Goal: Information Seeking & Learning: Learn about a topic

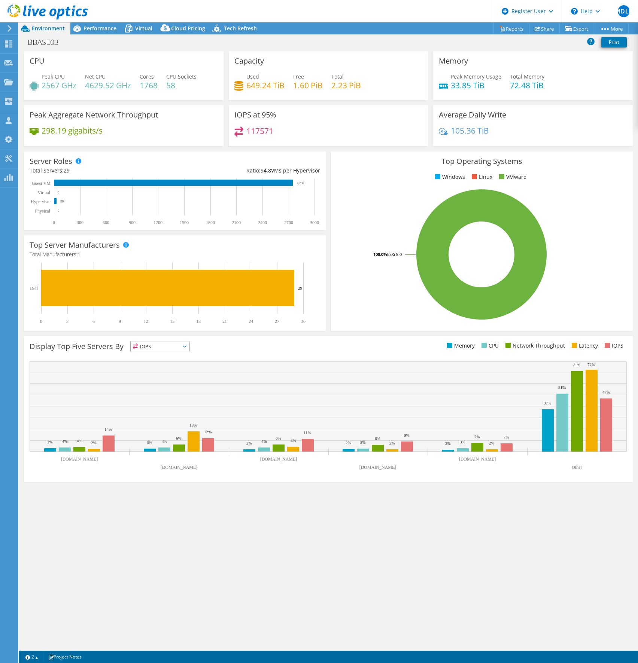
select select "USD"
click at [10, 41] on icon at bounding box center [8, 43] width 9 height 7
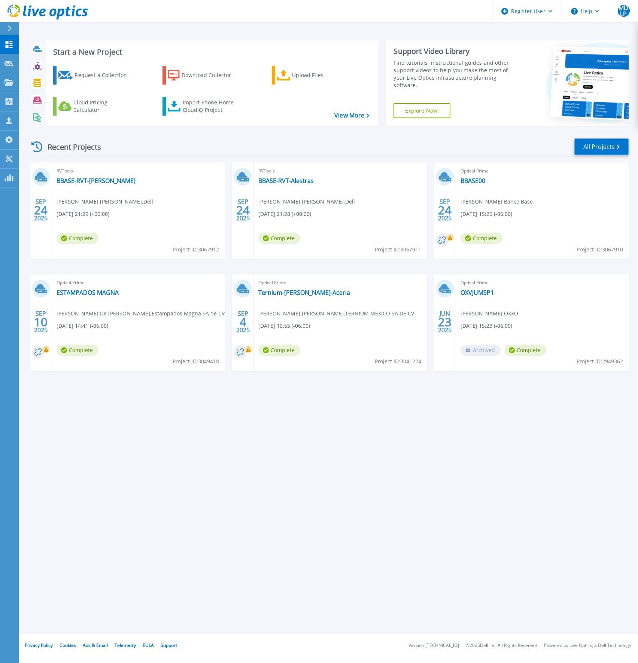
click at [602, 150] on link "All Projects" at bounding box center [601, 146] width 54 height 17
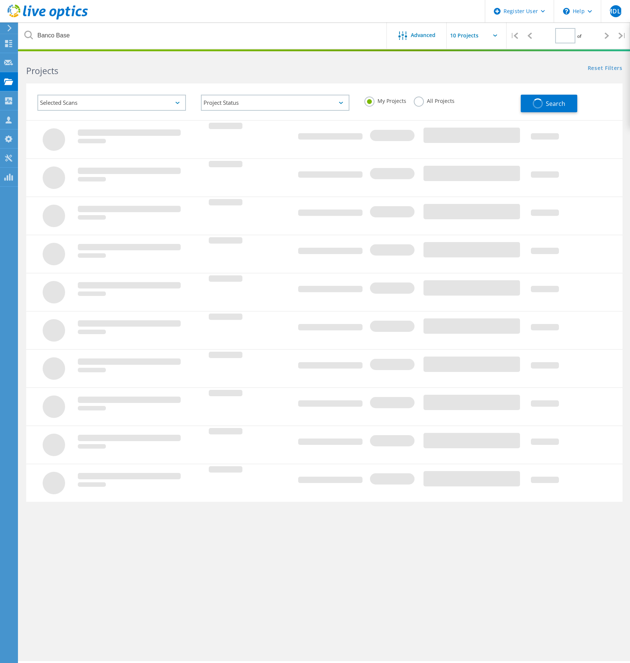
type input "1"
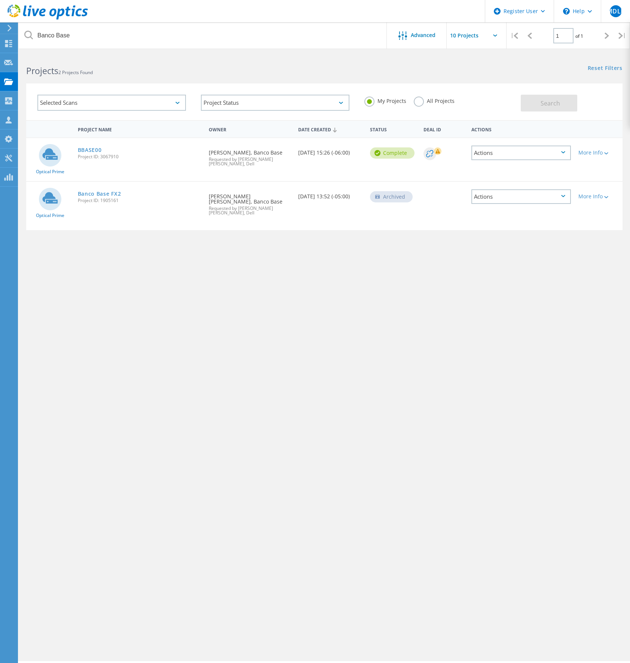
click at [445, 103] on label "All Projects" at bounding box center [434, 100] width 41 height 7
click at [0, 0] on input "All Projects" at bounding box center [0, 0] width 0 height 0
click at [556, 108] on button "Search" at bounding box center [549, 103] width 56 height 17
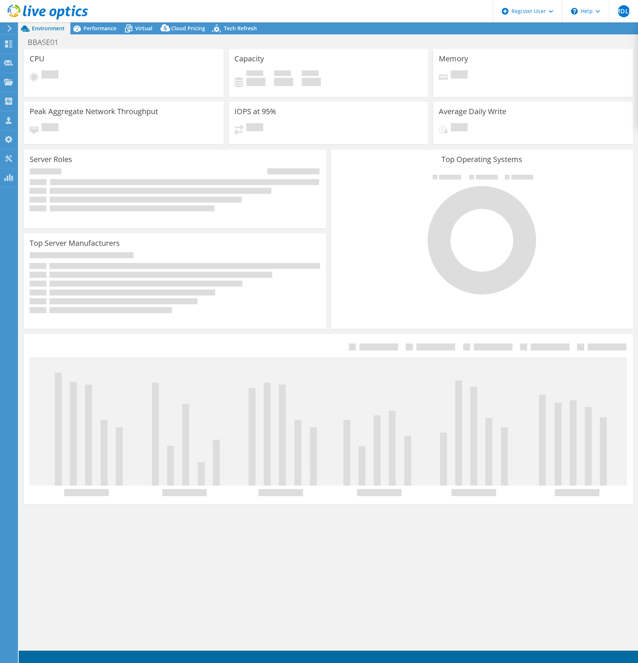
select select "USD"
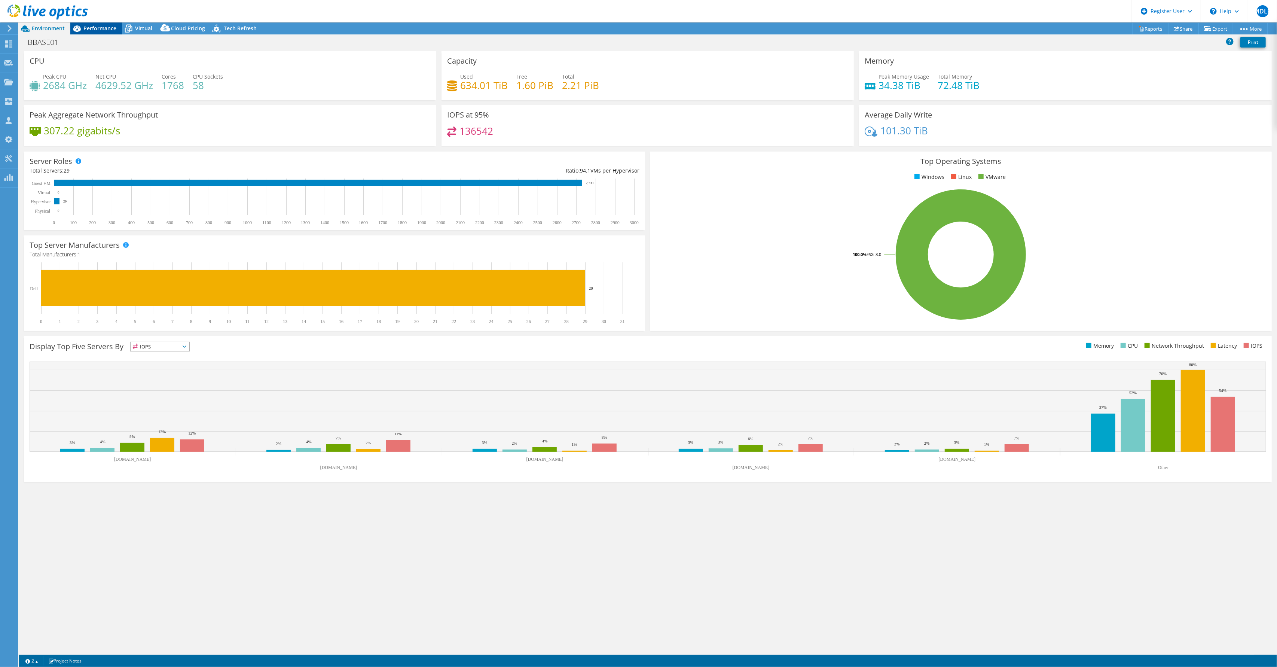
click at [95, 27] on span "Performance" at bounding box center [99, 28] width 33 height 7
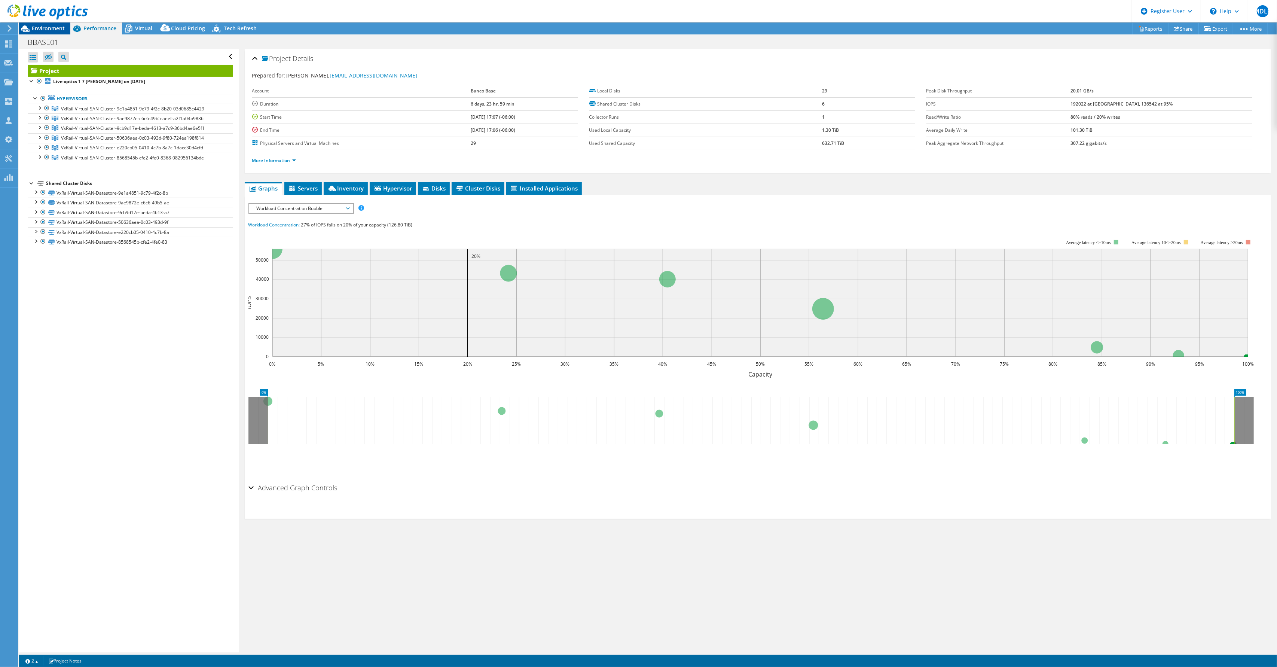
click at [44, 28] on span "Environment" at bounding box center [48, 28] width 33 height 7
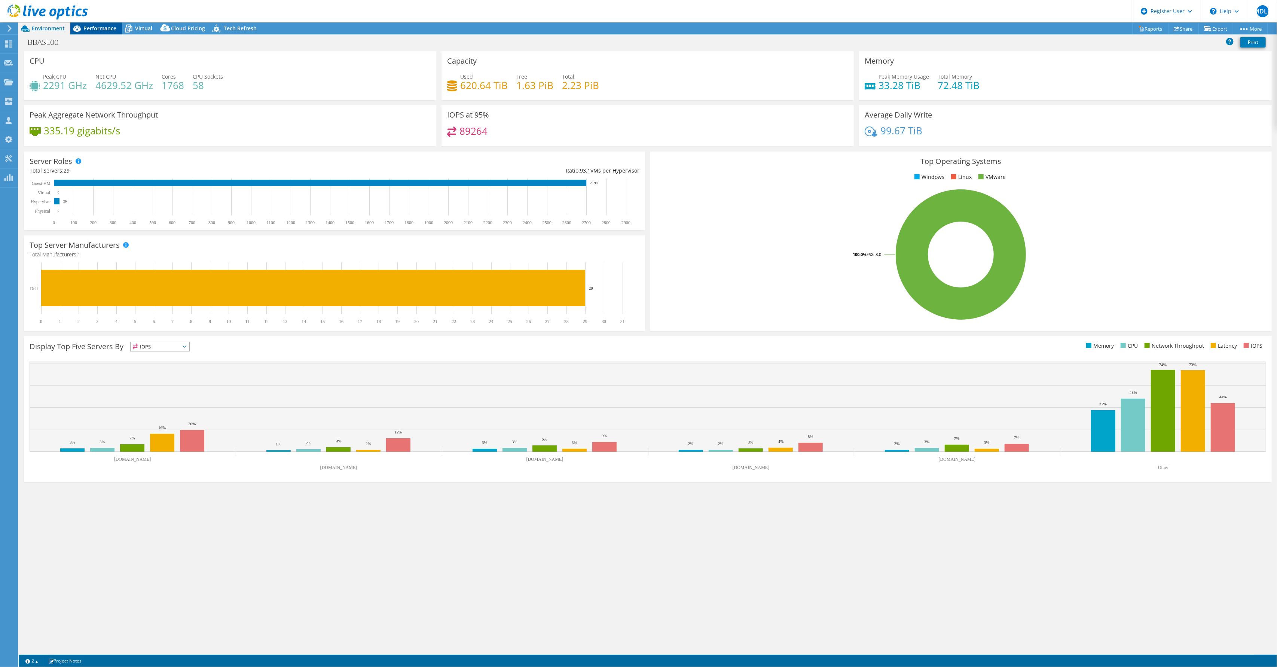
click at [94, 29] on span "Performance" at bounding box center [99, 28] width 33 height 7
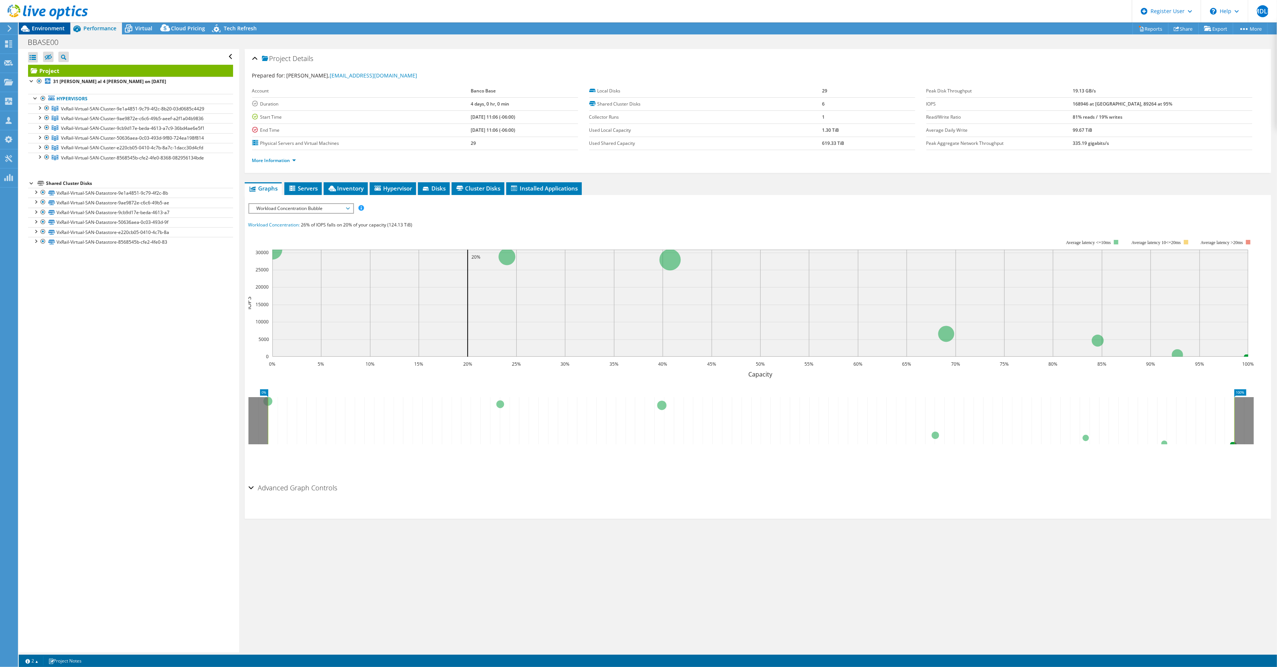
click at [66, 31] on div "Environment" at bounding box center [45, 28] width 52 height 12
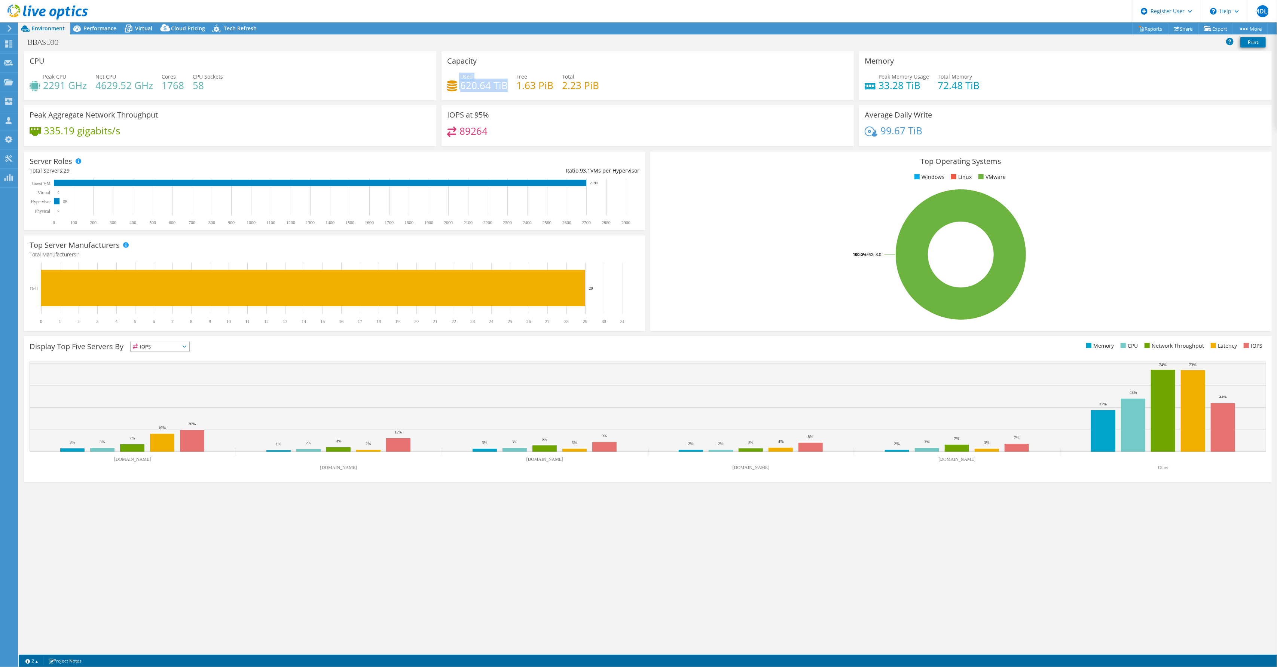
drag, startPoint x: 459, startPoint y: 85, endPoint x: 505, endPoint y: 88, distance: 45.3
click at [505, 88] on div "Used 620.64 TiB" at bounding box center [477, 81] width 61 height 17
click at [97, 31] on span "Performance" at bounding box center [99, 28] width 33 height 7
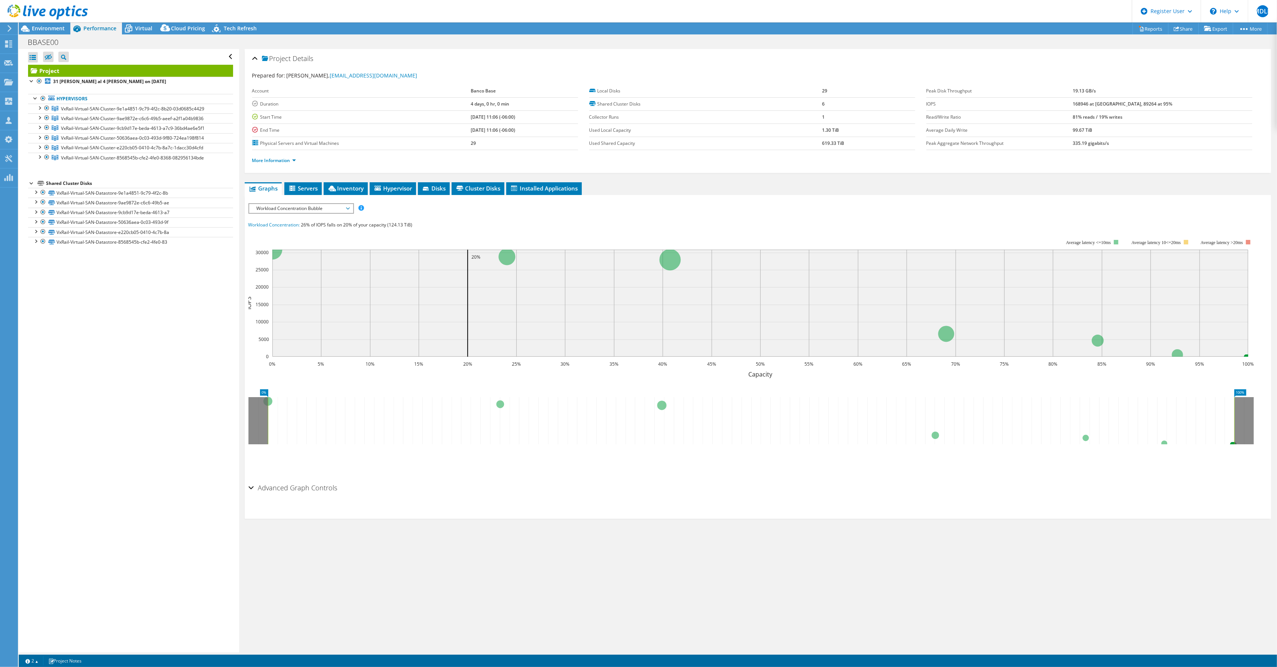
click at [56, 24] on div at bounding box center [44, 12] width 88 height 25
click at [53, 27] on span "Environment" at bounding box center [48, 28] width 33 height 7
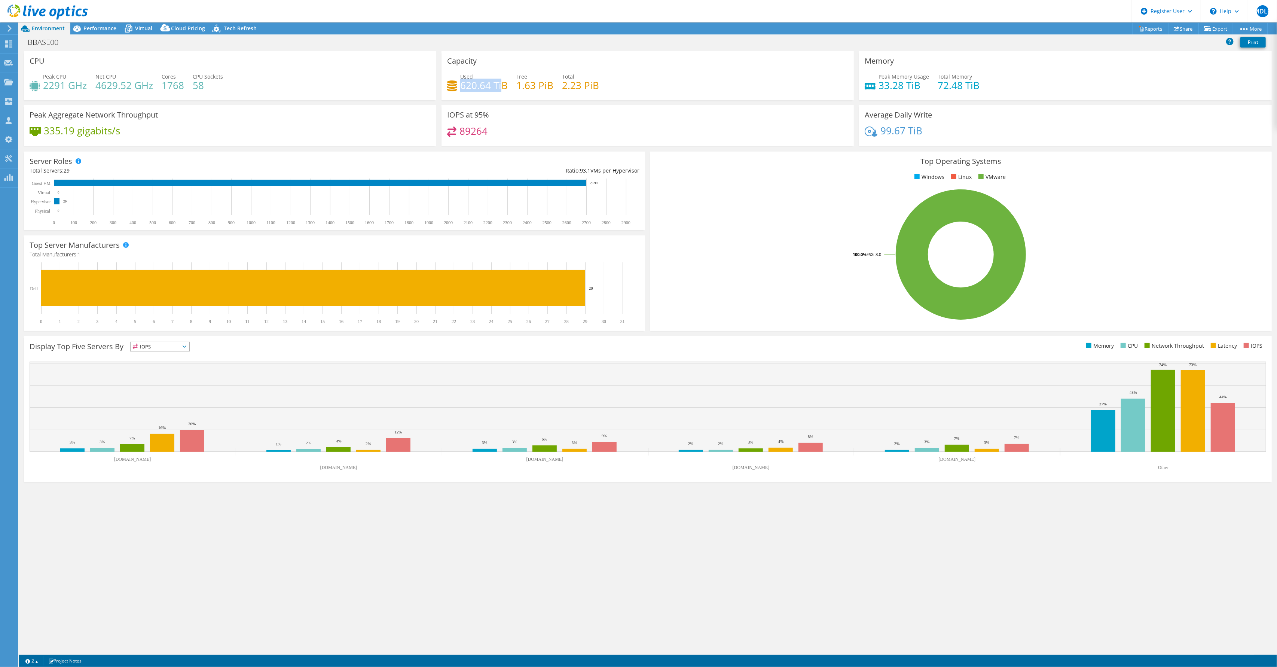
drag, startPoint x: 461, startPoint y: 85, endPoint x: 500, endPoint y: 85, distance: 39.3
click at [500, 85] on h4 "620.64 TiB" at bounding box center [484, 85] width 48 height 8
drag, startPoint x: 500, startPoint y: 85, endPoint x: 467, endPoint y: 91, distance: 34.0
click at [467, 89] on h4 "620.64 TiB" at bounding box center [484, 85] width 48 height 8
drag, startPoint x: 459, startPoint y: 87, endPoint x: 487, endPoint y: 88, distance: 27.7
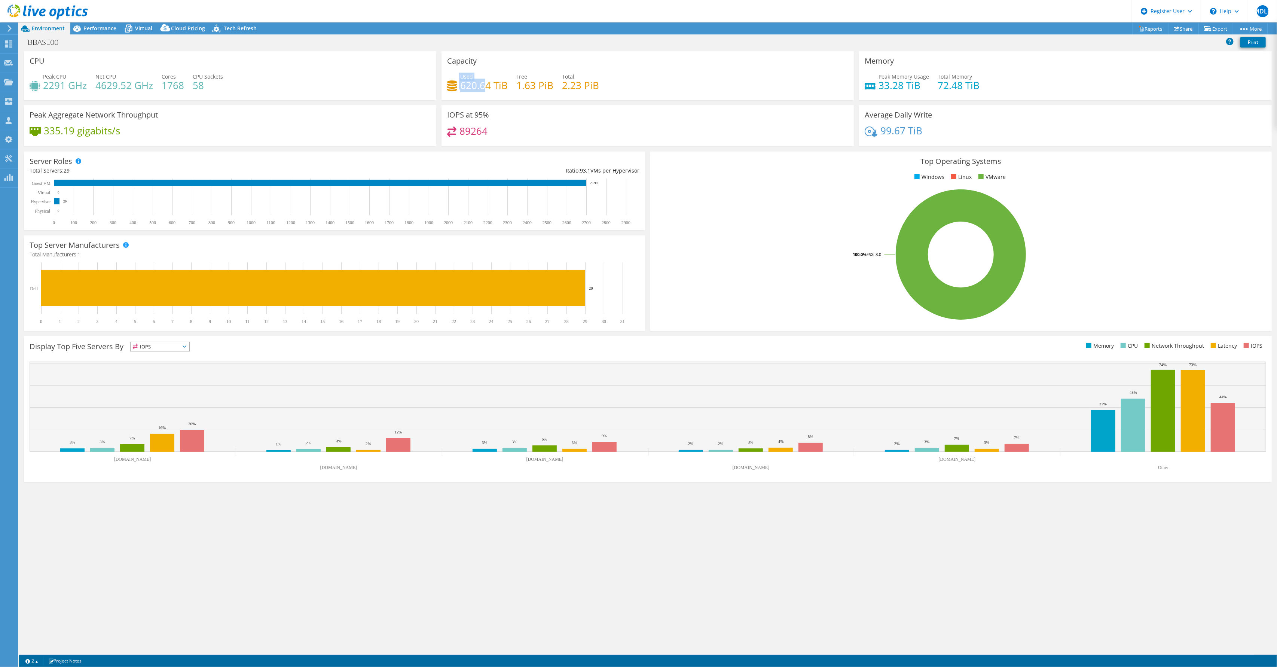
click at [487, 88] on div "Used 620.64 TiB" at bounding box center [477, 81] width 61 height 17
click at [470, 86] on h4 "620.64 TiB" at bounding box center [484, 85] width 48 height 8
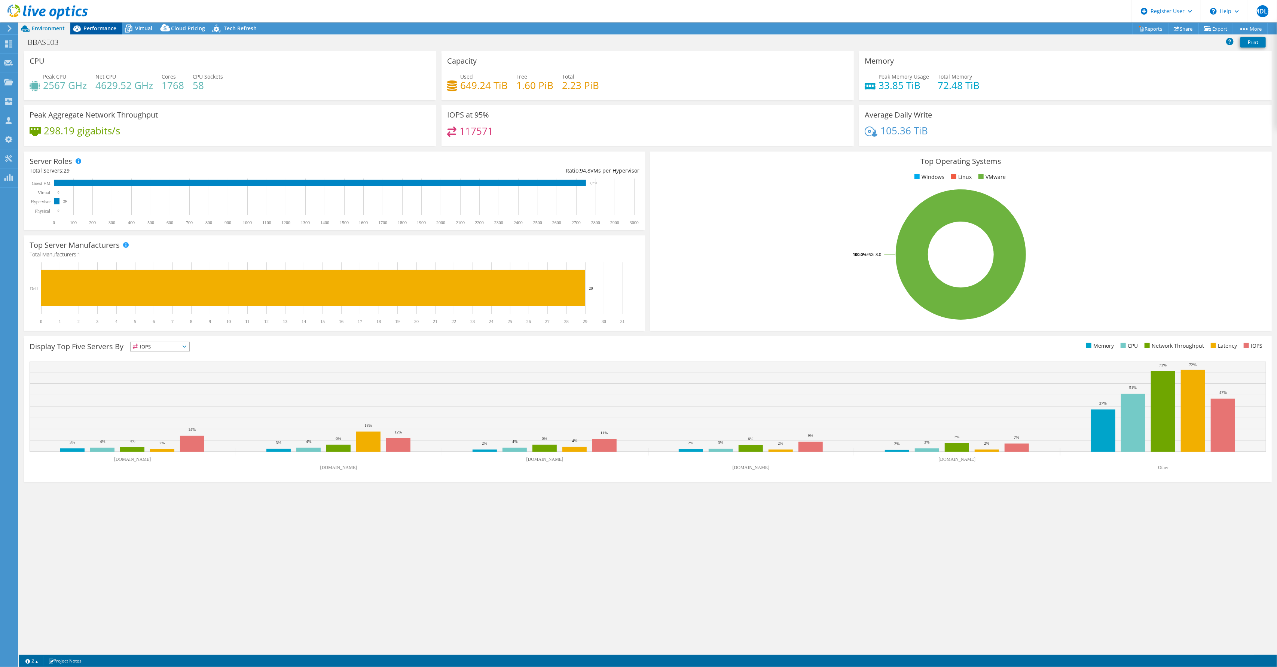
click at [102, 29] on span "Performance" at bounding box center [99, 28] width 33 height 7
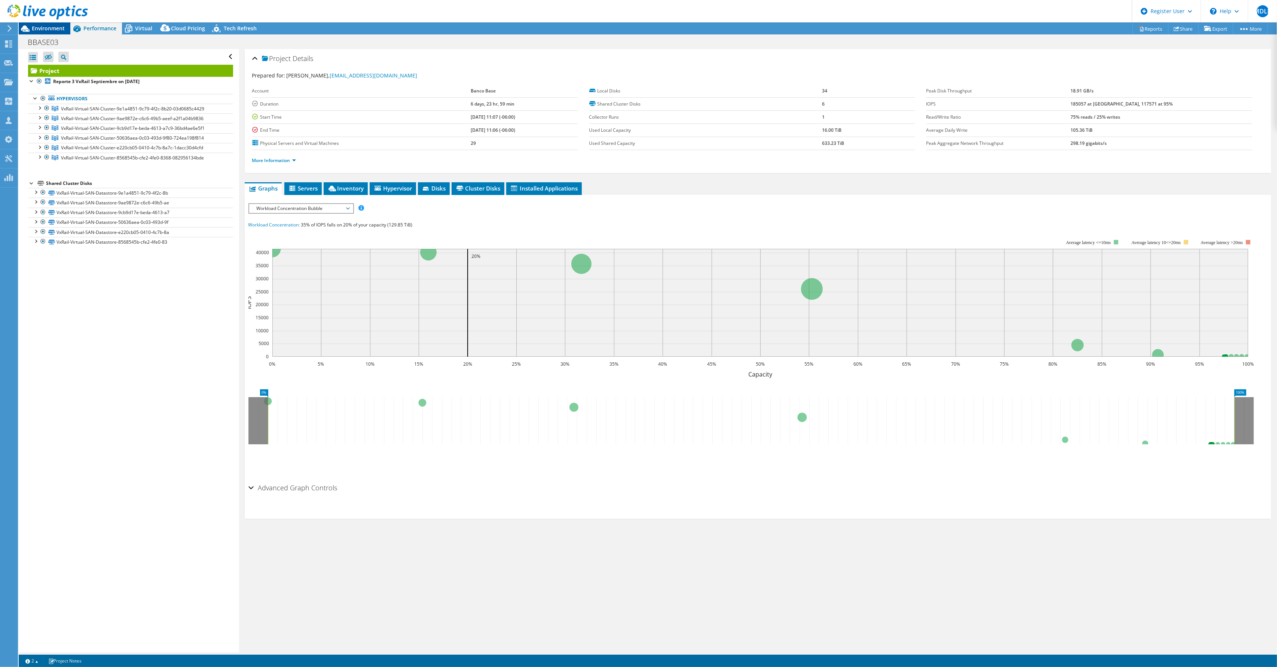
click at [58, 31] on span "Environment" at bounding box center [48, 28] width 33 height 7
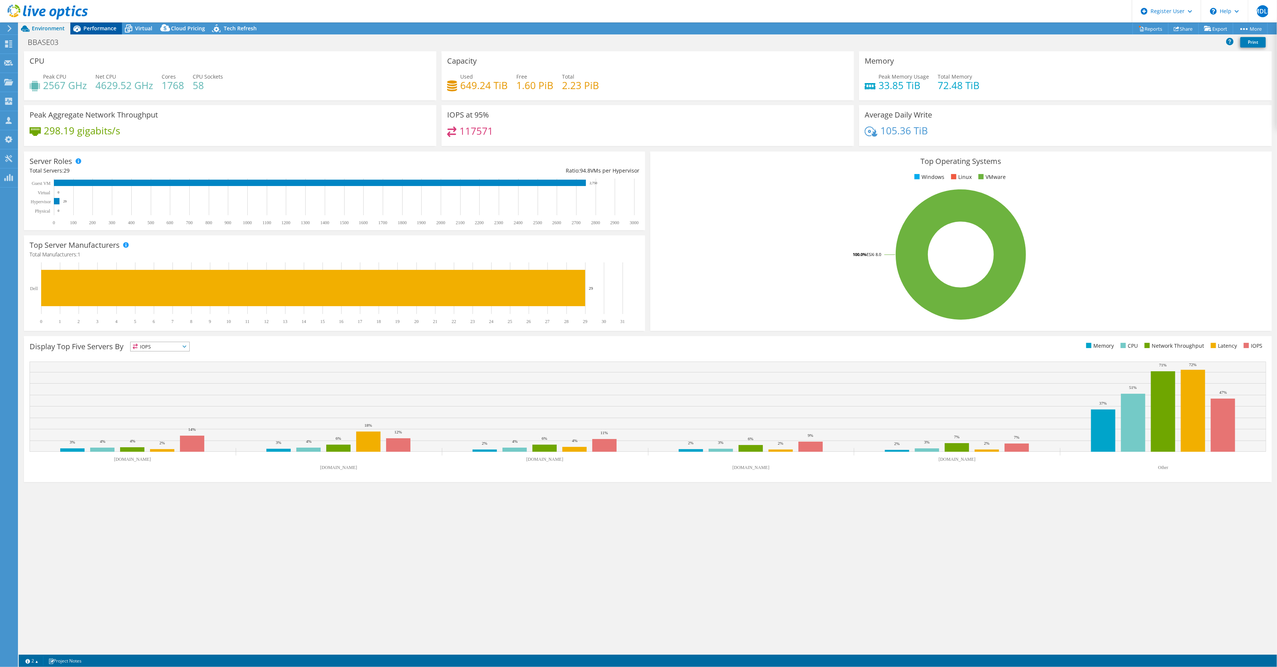
click at [105, 30] on span "Performance" at bounding box center [99, 28] width 33 height 7
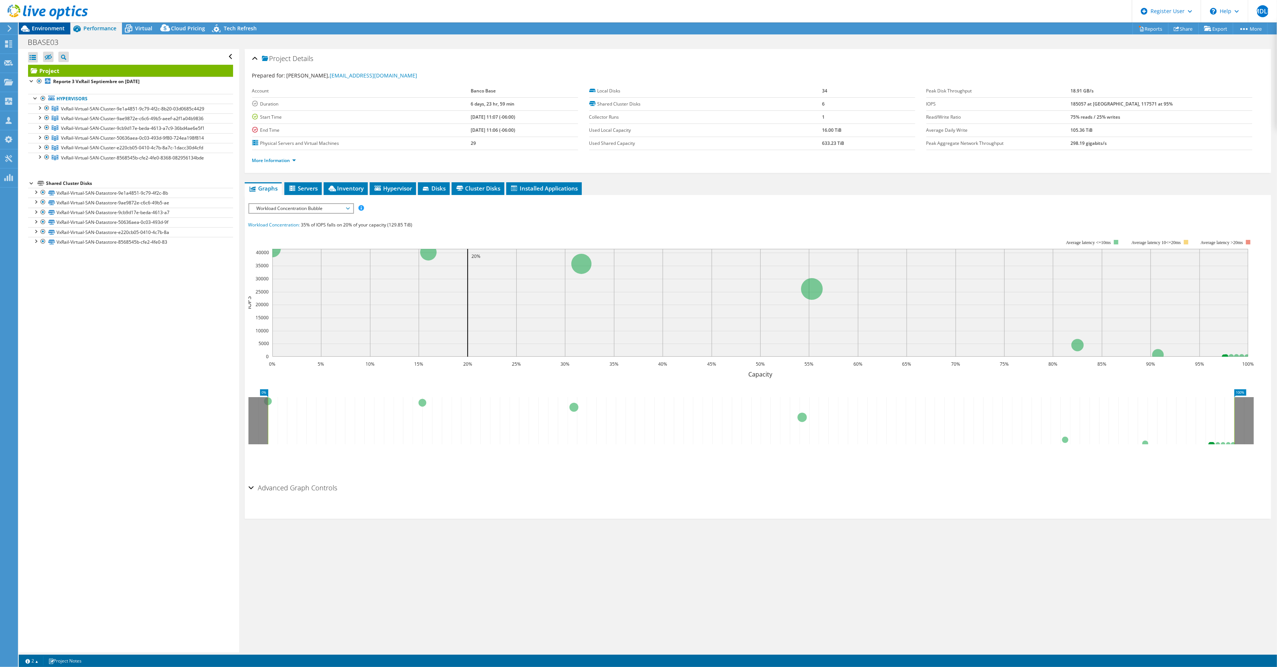
click at [50, 32] on div "Environment" at bounding box center [45, 28] width 52 height 12
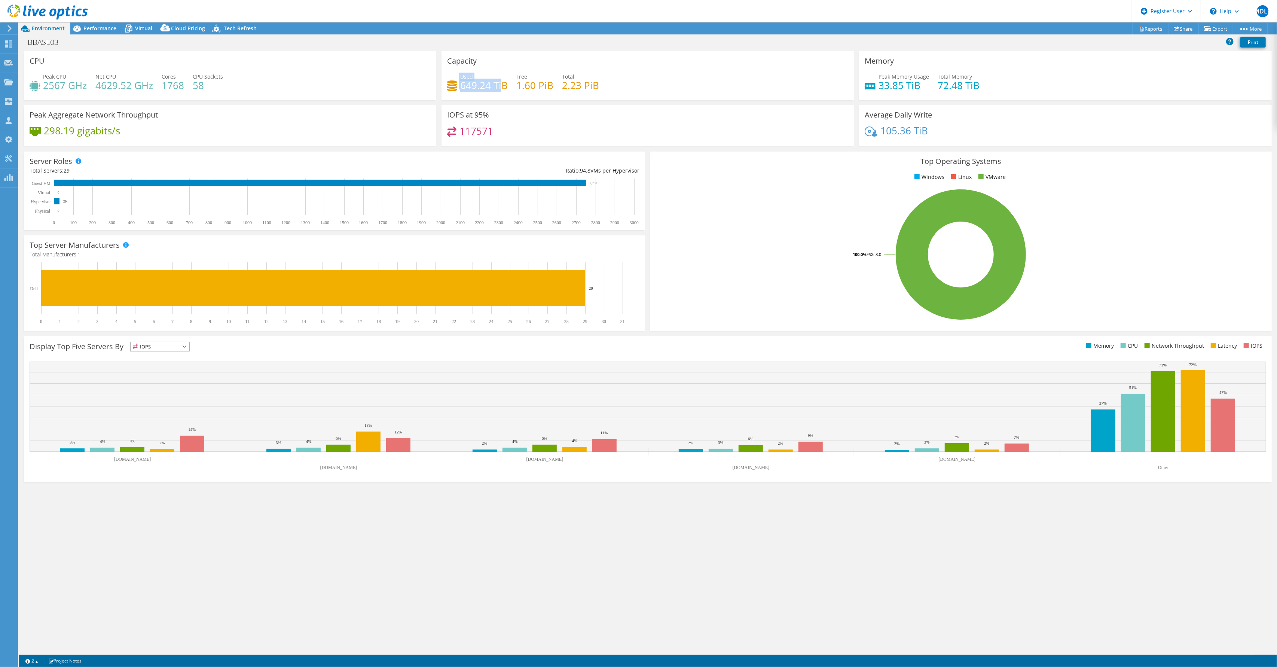
drag, startPoint x: 462, startPoint y: 86, endPoint x: 503, endPoint y: 87, distance: 40.4
click at [503, 87] on div "Used 649.24 TiB" at bounding box center [477, 81] width 61 height 17
click at [481, 88] on h4 "649.24 TiB" at bounding box center [484, 85] width 48 height 8
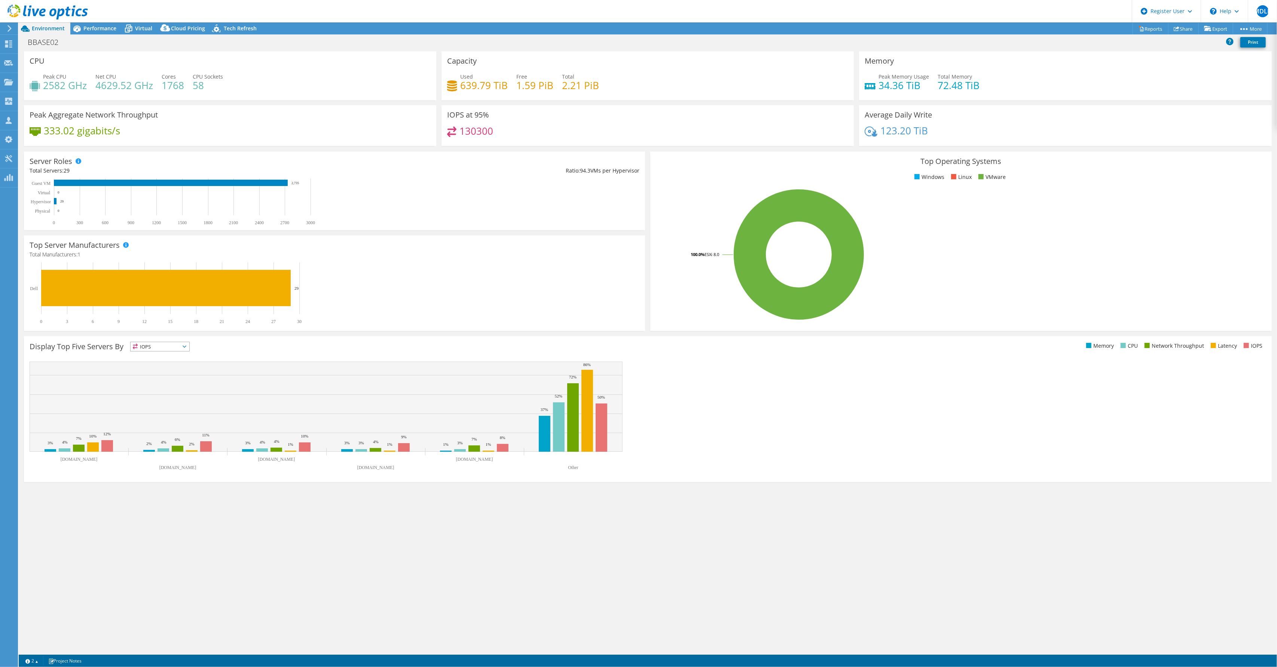
select select "USD"
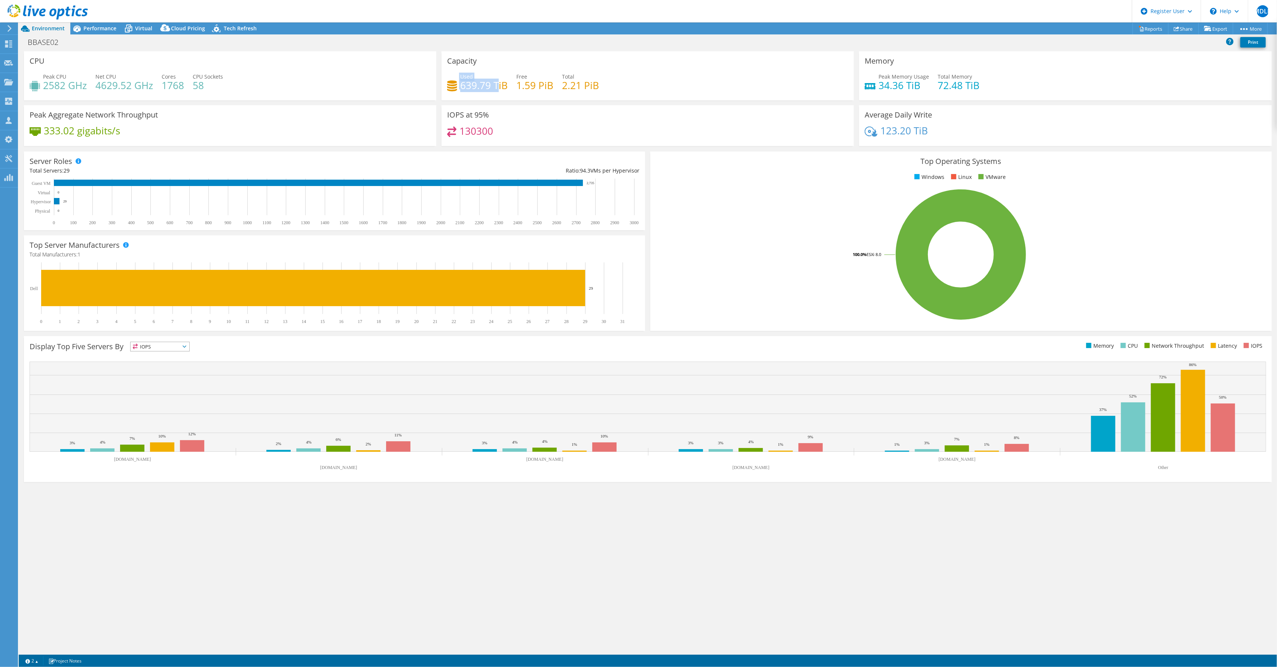
drag, startPoint x: 459, startPoint y: 87, endPoint x: 499, endPoint y: 87, distance: 40.0
click at [499, 87] on div "Used 639.79 TiB" at bounding box center [477, 81] width 61 height 17
click at [103, 25] on span "Performance" at bounding box center [99, 28] width 33 height 7
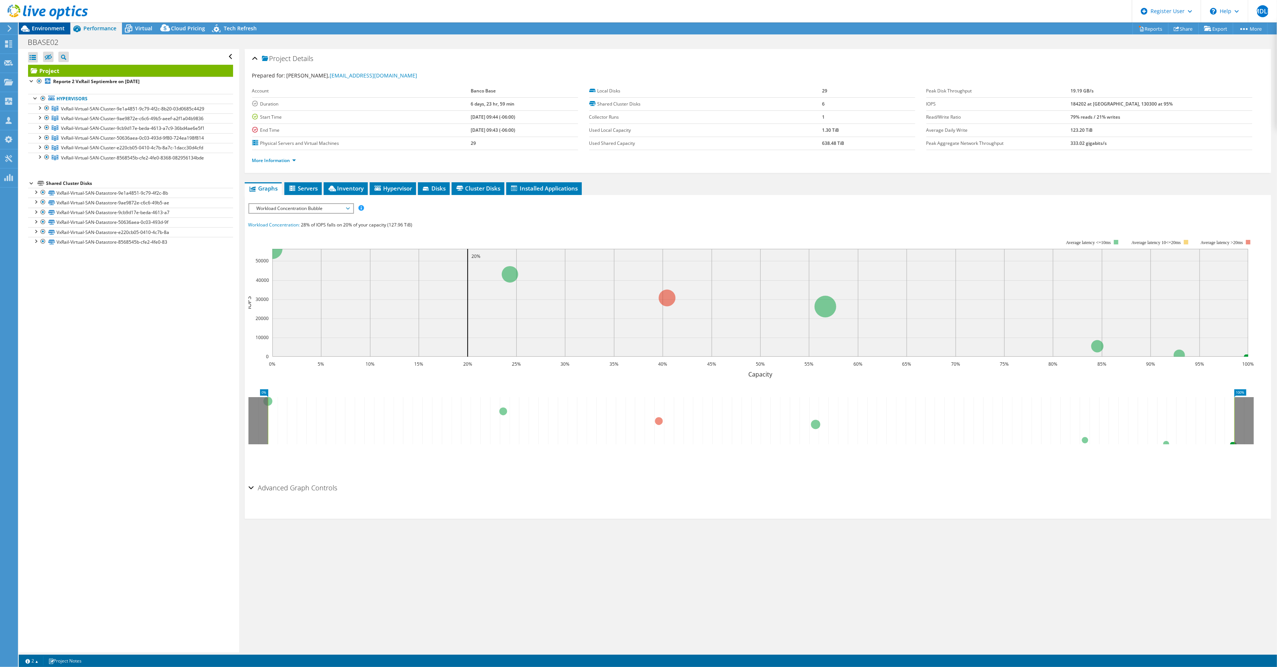
click at [55, 28] on span "Environment" at bounding box center [48, 28] width 33 height 7
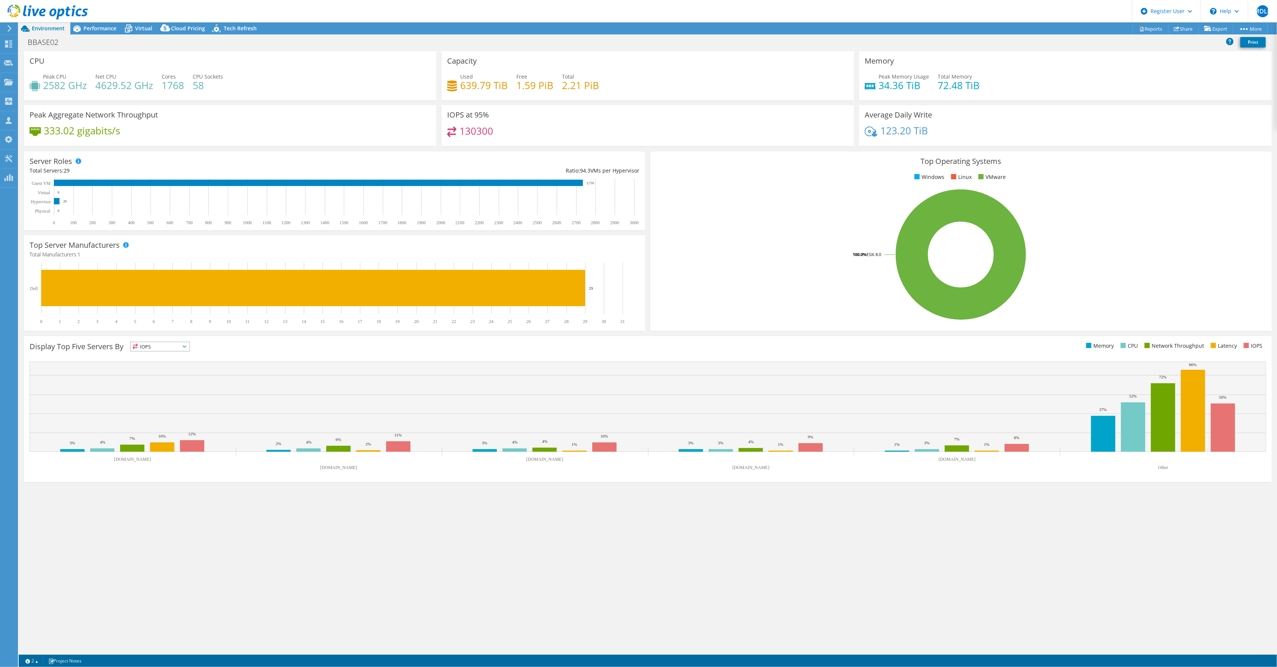
click at [67, 27] on div "Environment" at bounding box center [45, 28] width 52 height 12
drag, startPoint x: 82, startPoint y: 27, endPoint x: 61, endPoint y: 27, distance: 20.2
click at [81, 27] on icon at bounding box center [76, 28] width 13 height 13
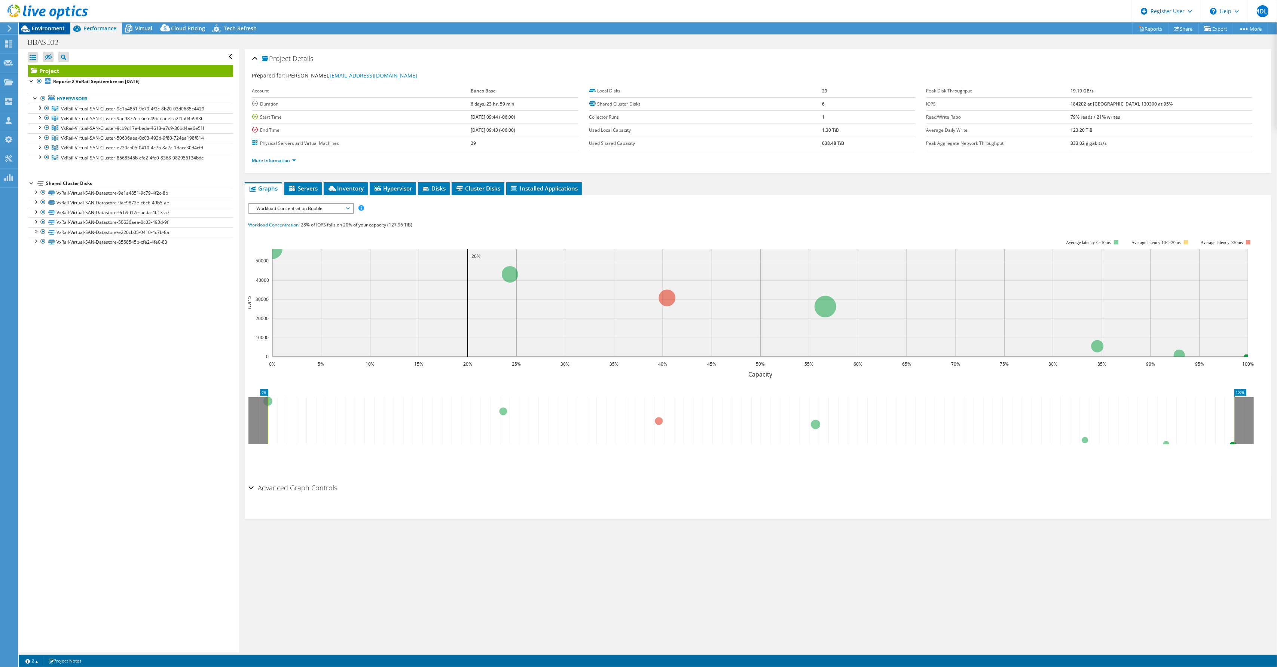
click at [61, 27] on span "Environment" at bounding box center [48, 28] width 33 height 7
